Goal: Navigation & Orientation: Go to known website

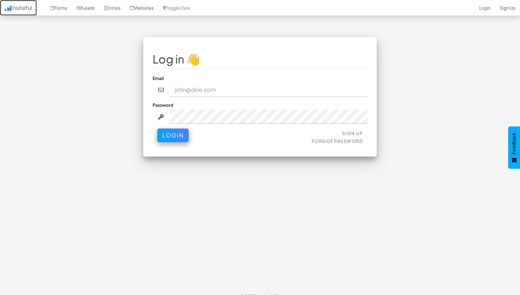
click at [25, 6] on link "Insiteful" at bounding box center [18, 8] width 37 height 16
click at [15, 9] on link "Insiteful" at bounding box center [18, 8] width 37 height 16
